Goal: Navigation & Orientation: Find specific page/section

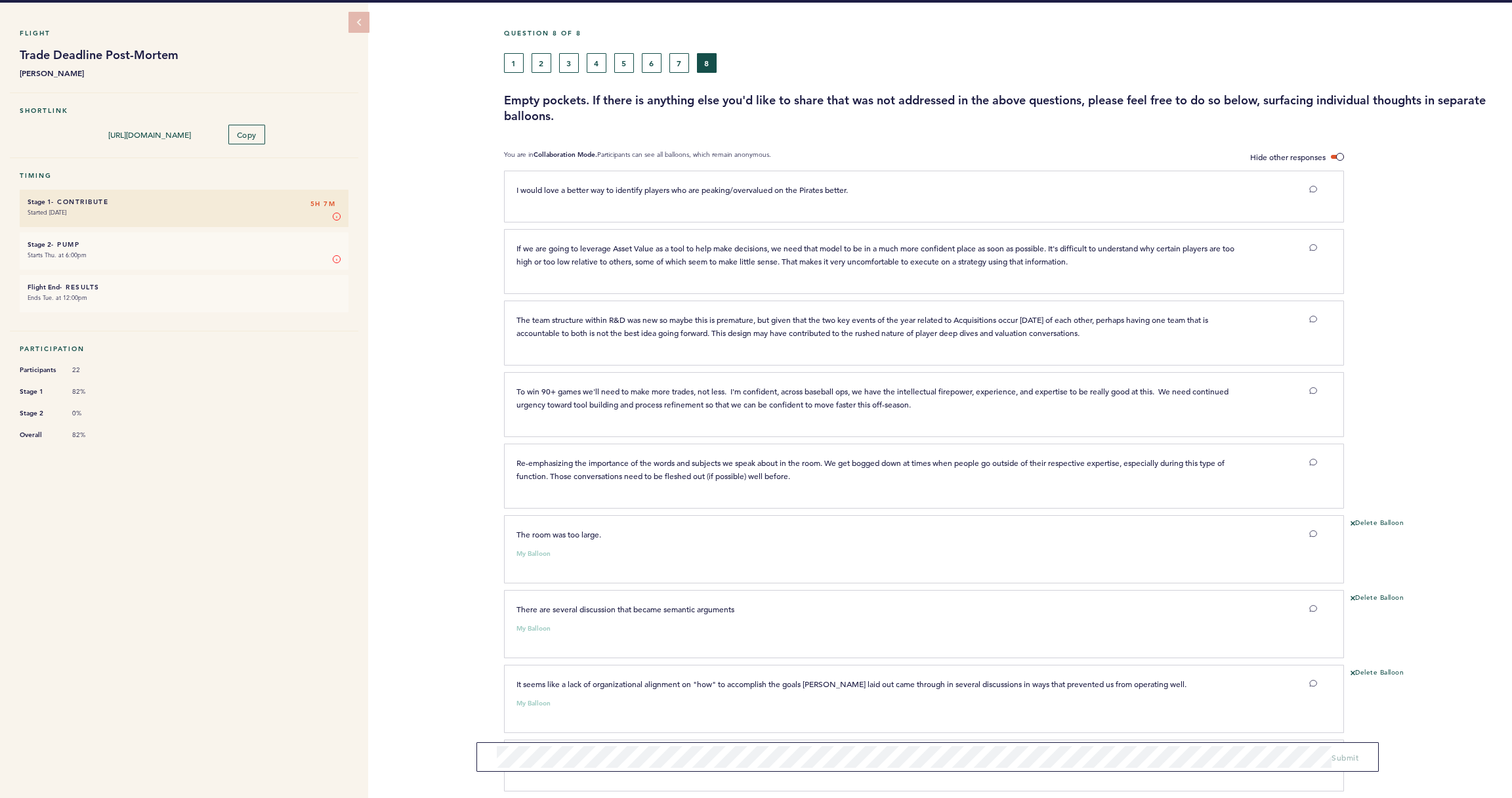
scroll to position [38, 0]
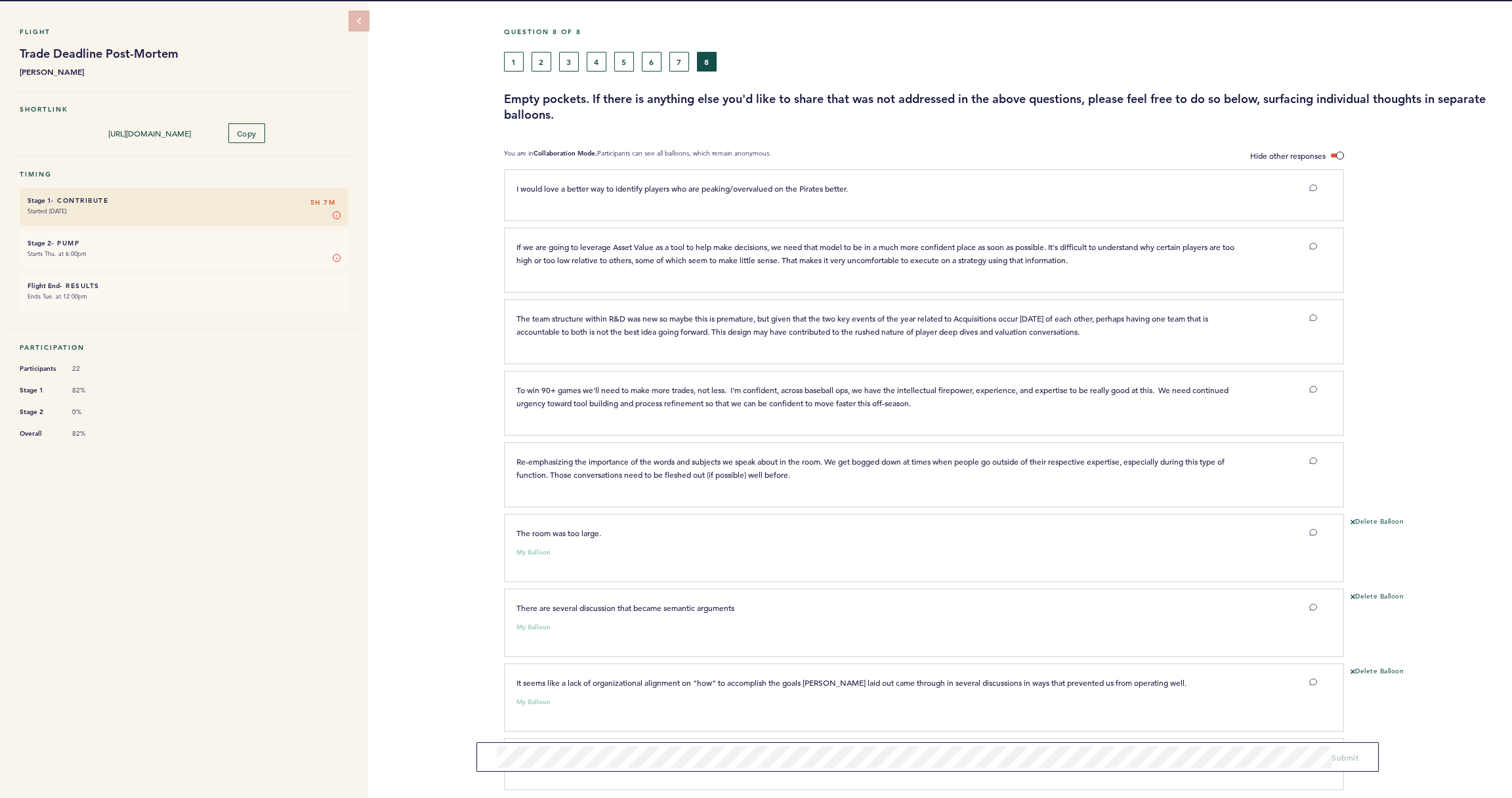
click at [679, 63] on button "7" at bounding box center [679, 61] width 20 height 20
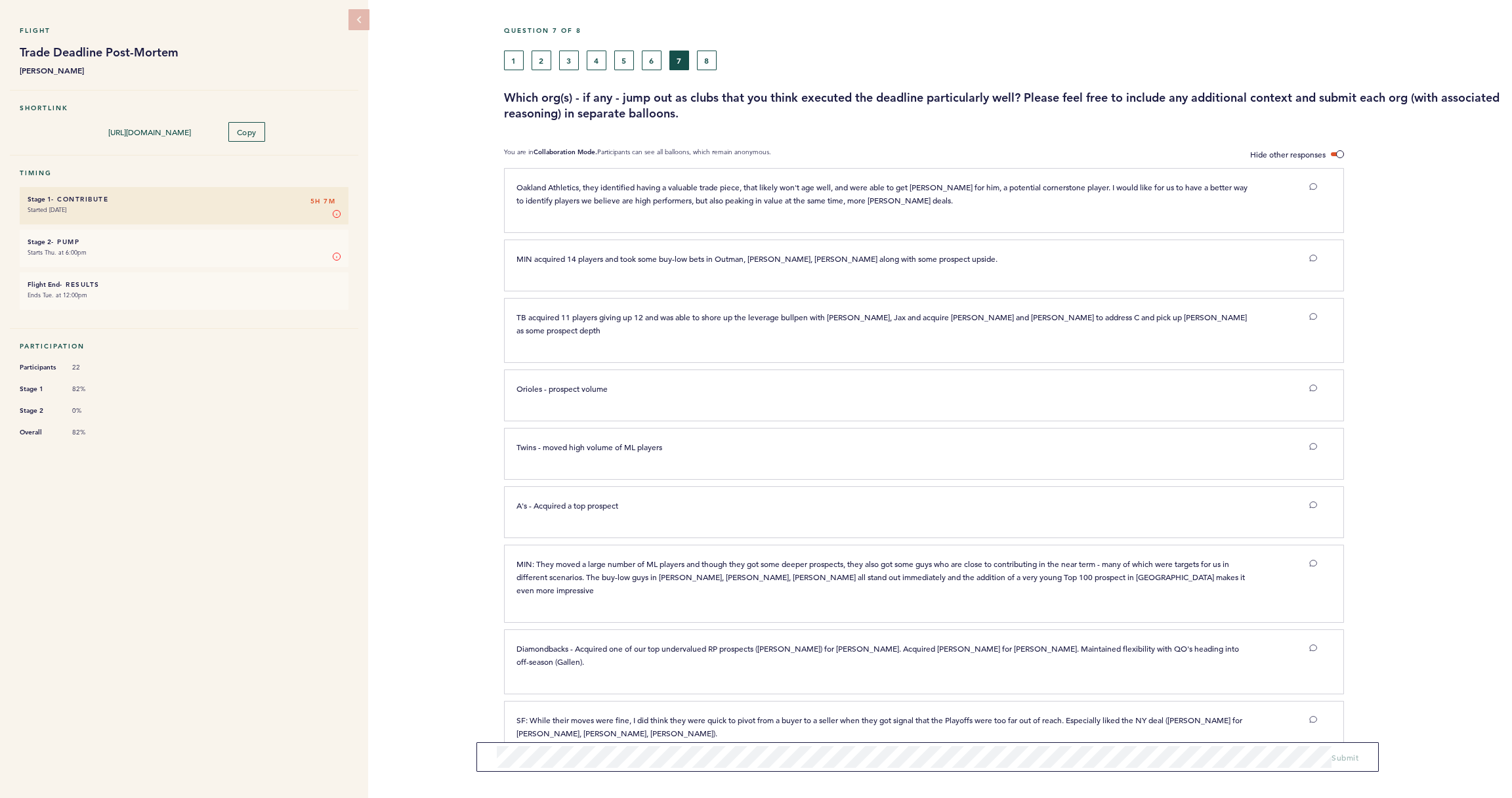
scroll to position [39, 0]
click at [648, 65] on button "6" at bounding box center [651, 60] width 20 height 20
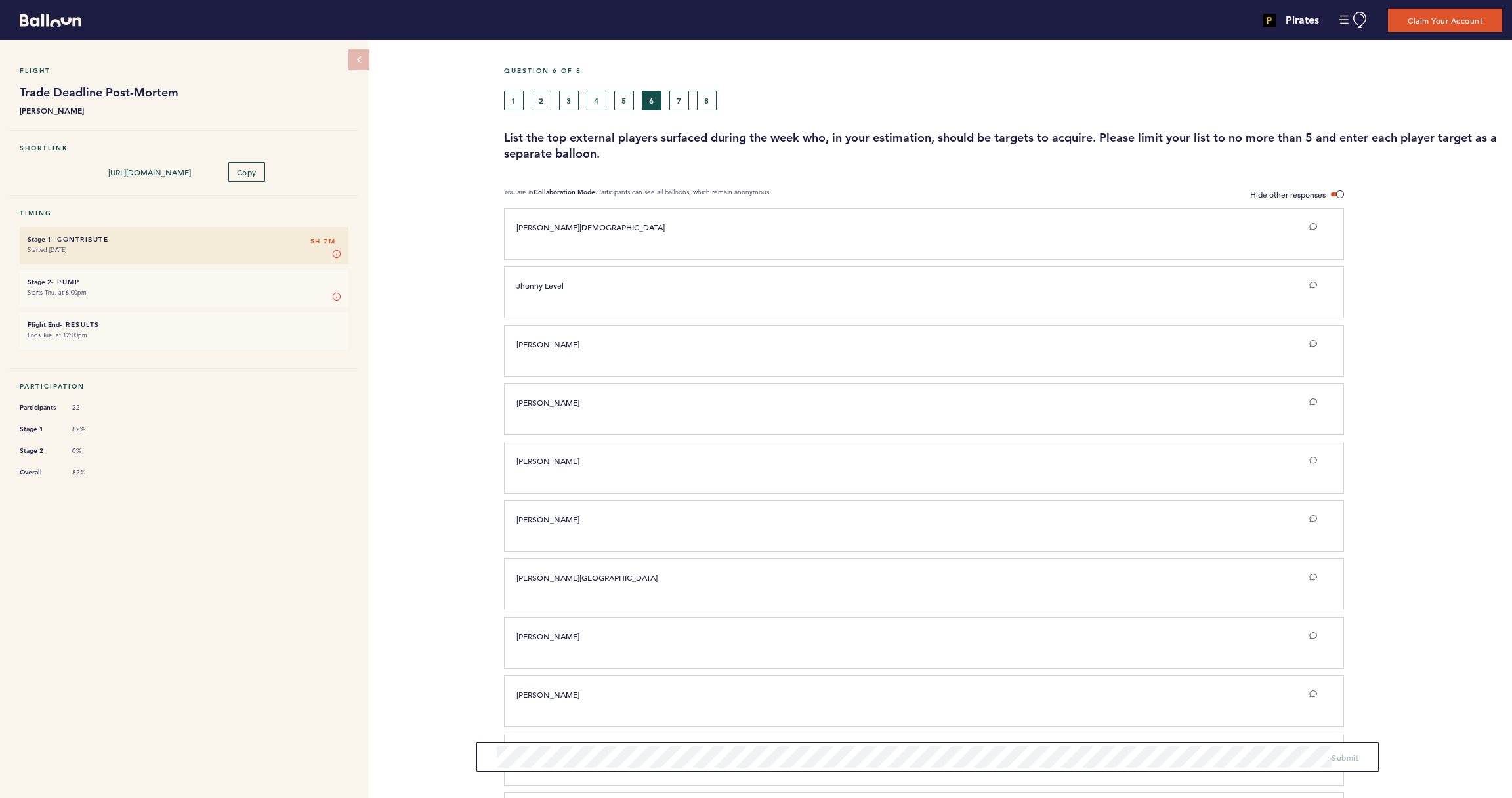
click at [630, 100] on button "5" at bounding box center [623, 100] width 20 height 20
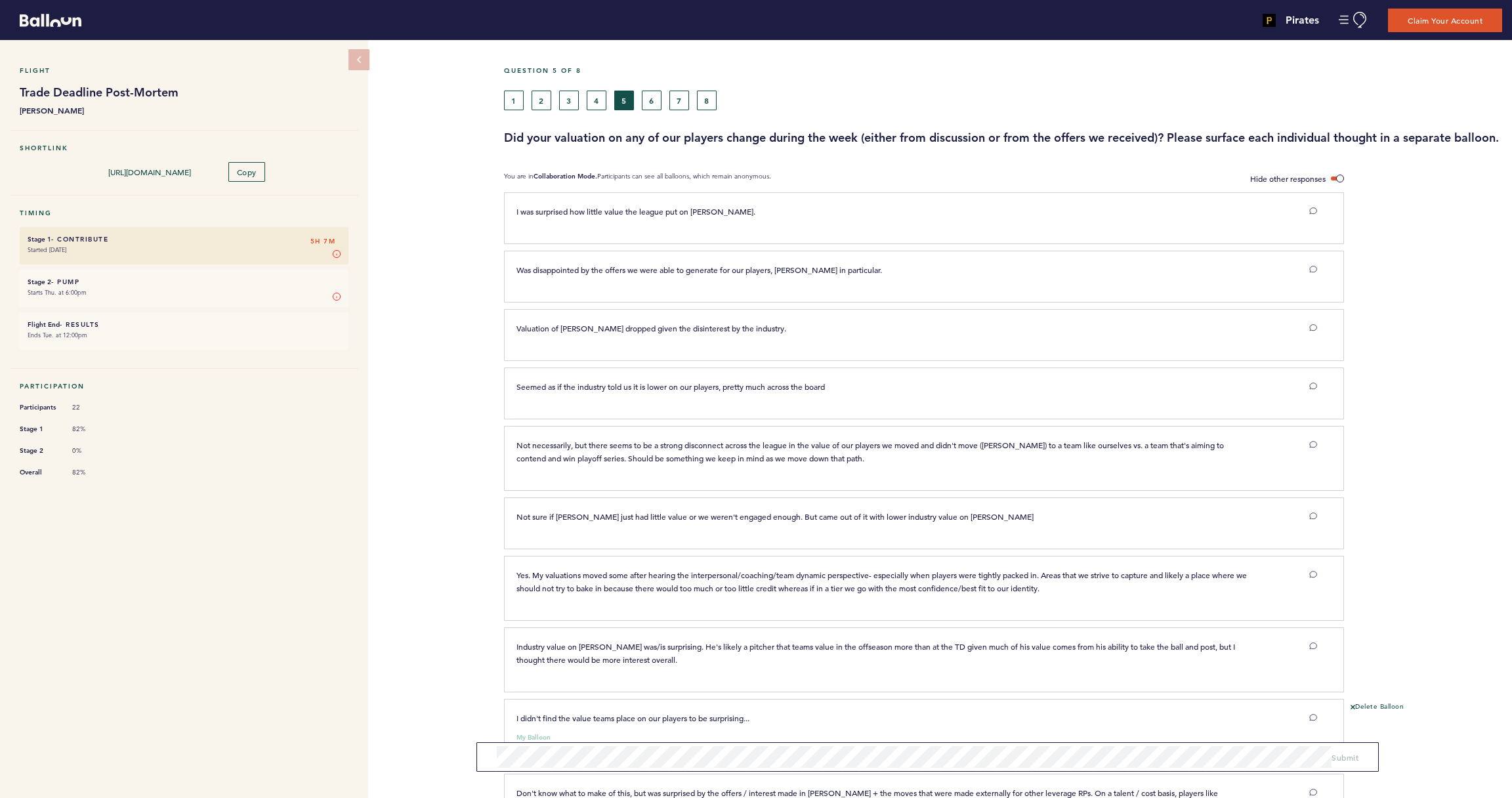
click at [601, 104] on button "4" at bounding box center [596, 100] width 20 height 20
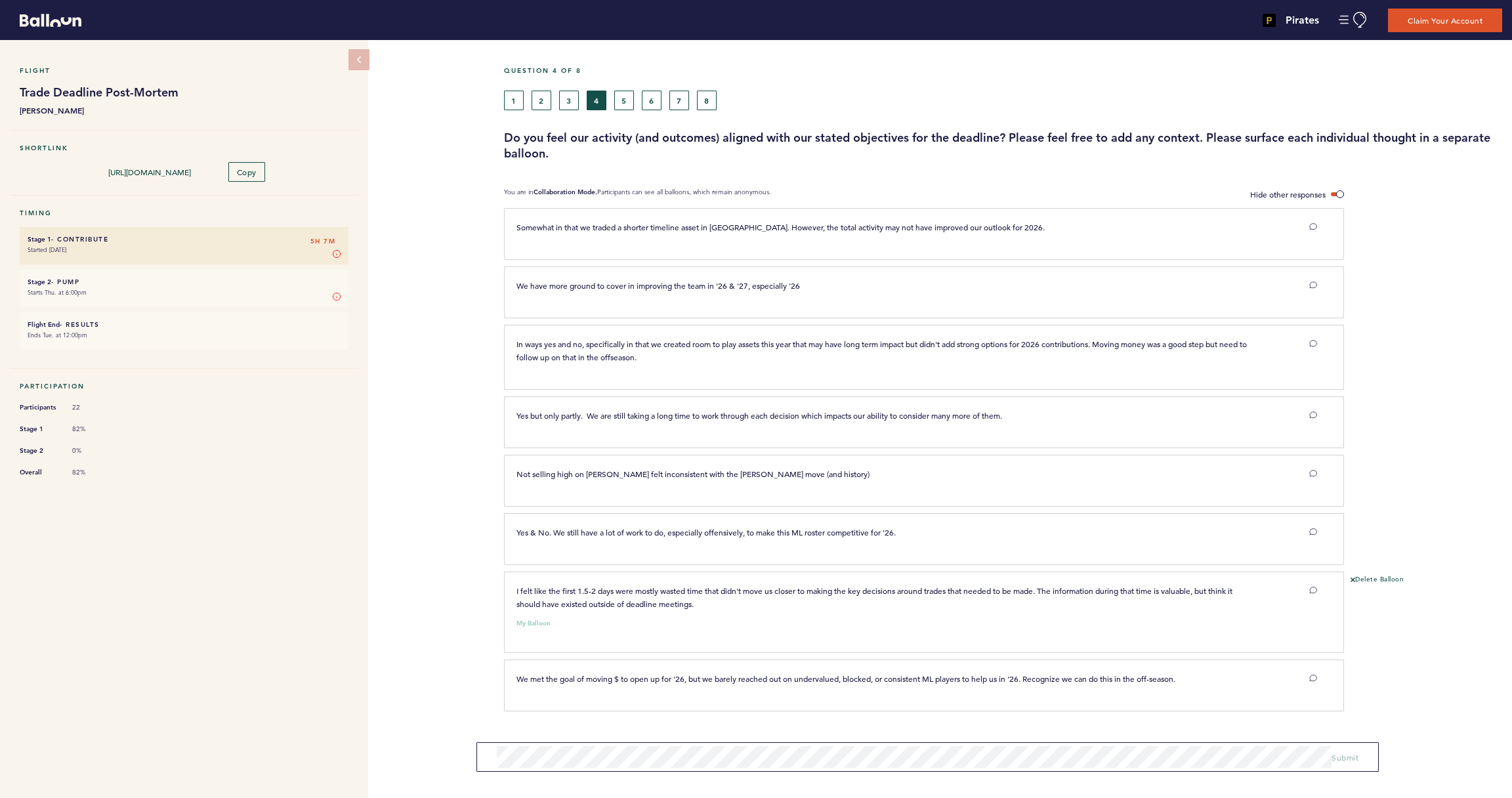
click at [576, 103] on button "3" at bounding box center [569, 100] width 20 height 20
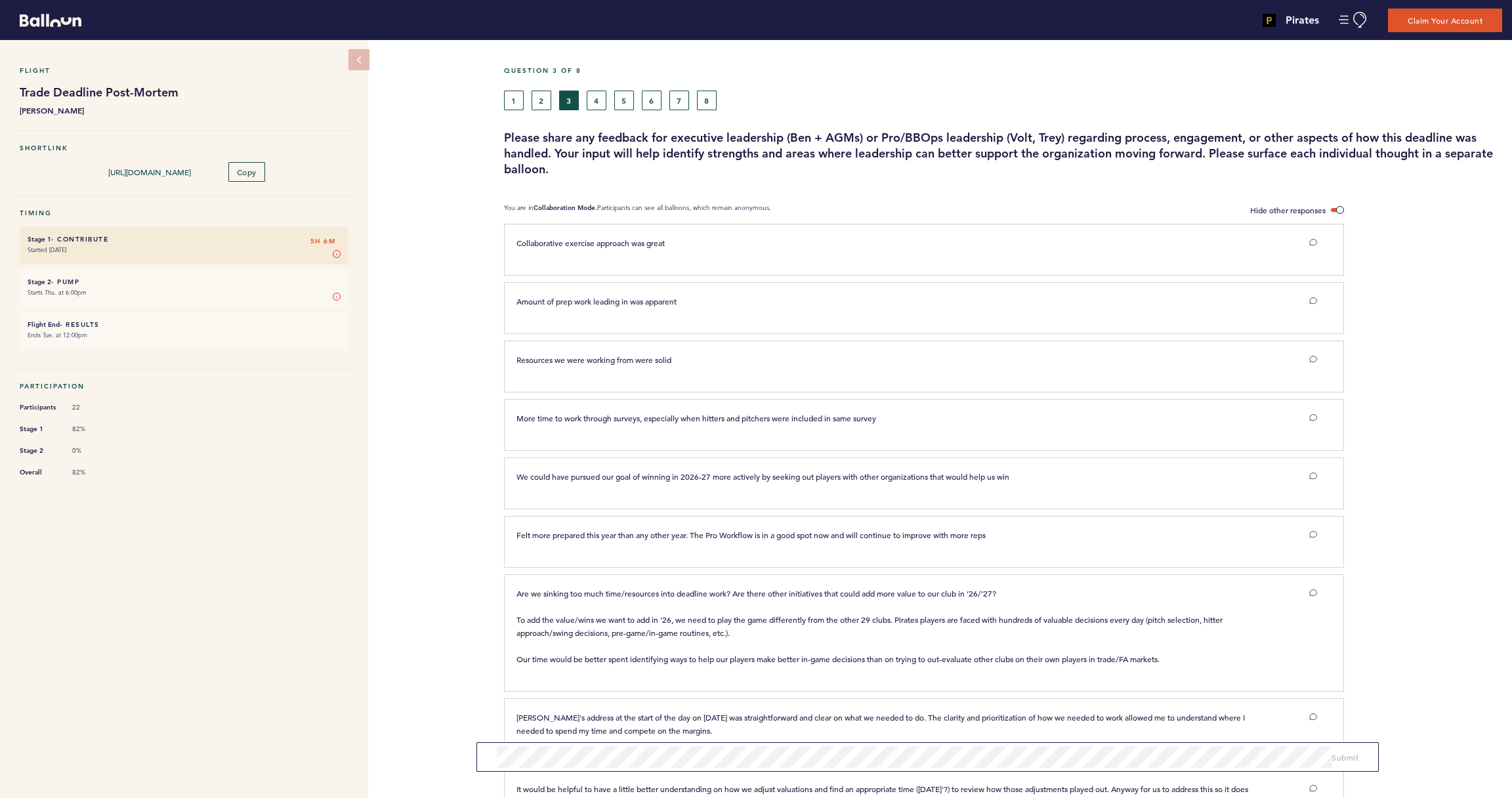
click at [543, 102] on button "2" at bounding box center [541, 100] width 20 height 20
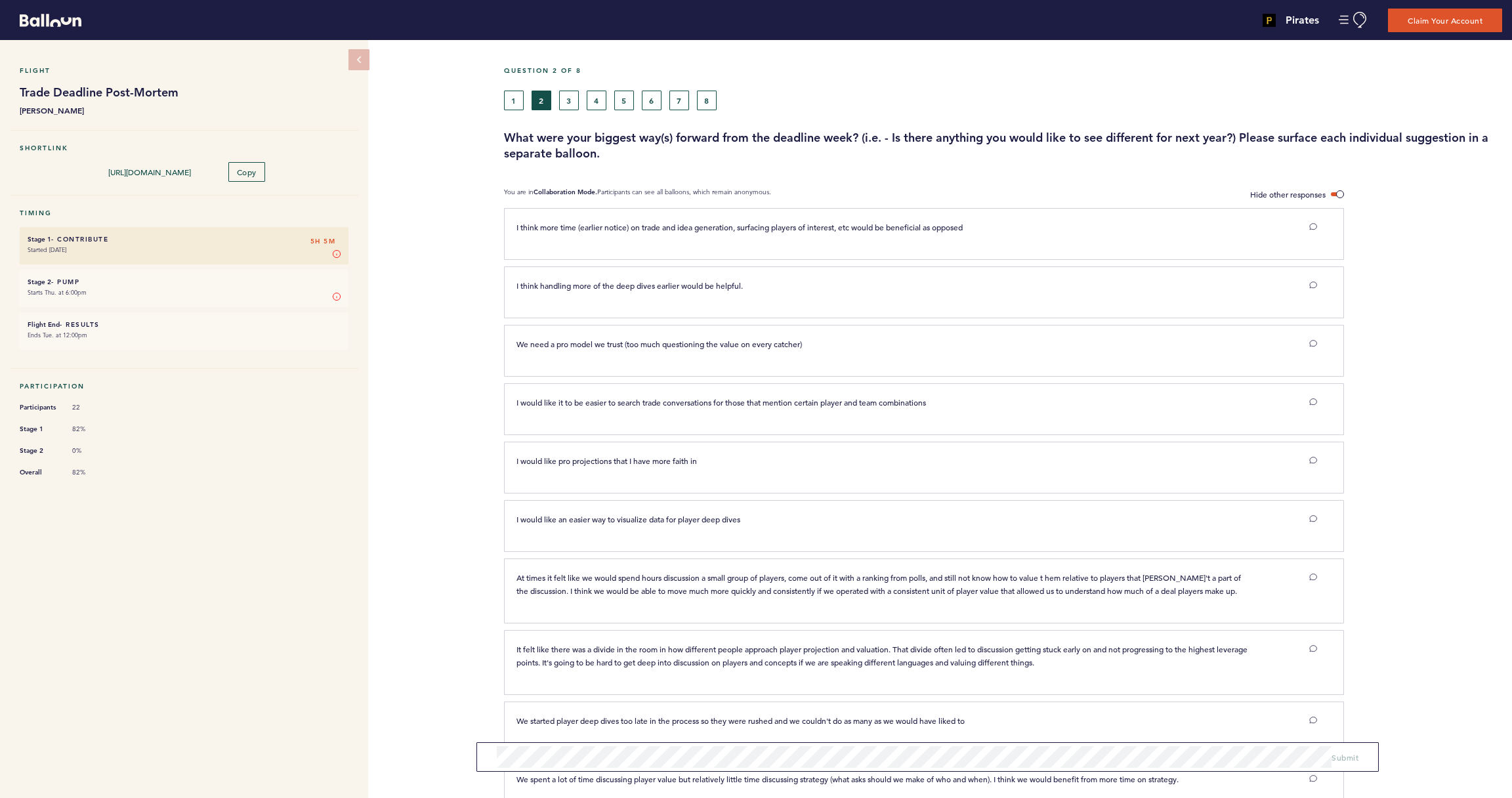
click at [517, 102] on button "1" at bounding box center [514, 100] width 20 height 20
